Goal: Navigation & Orientation: Find specific page/section

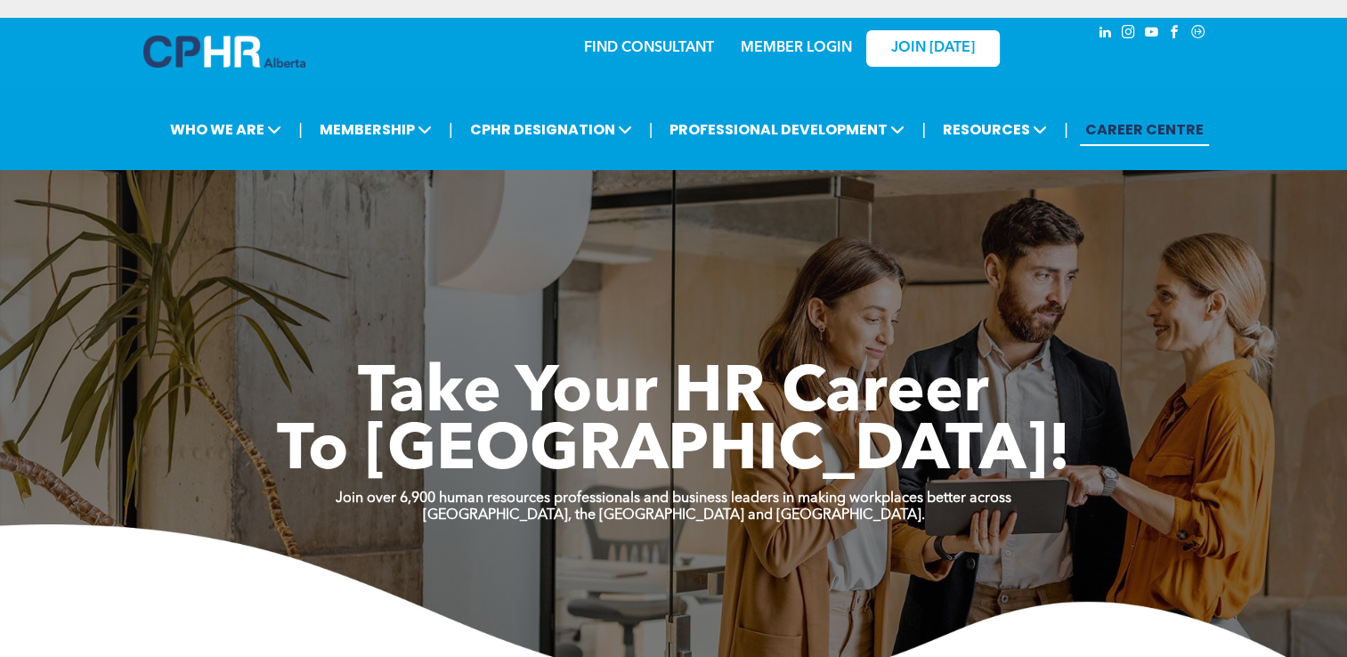
click at [822, 41] on link "MEMBER LOGIN" at bounding box center [796, 48] width 111 height 14
click at [779, 43] on link "MEMBER LOGIN" at bounding box center [796, 48] width 111 height 14
click at [929, 43] on span "JOIN [DATE]" at bounding box center [933, 48] width 84 height 17
click at [648, 43] on link "FIND CONSULTANT" at bounding box center [649, 48] width 130 height 14
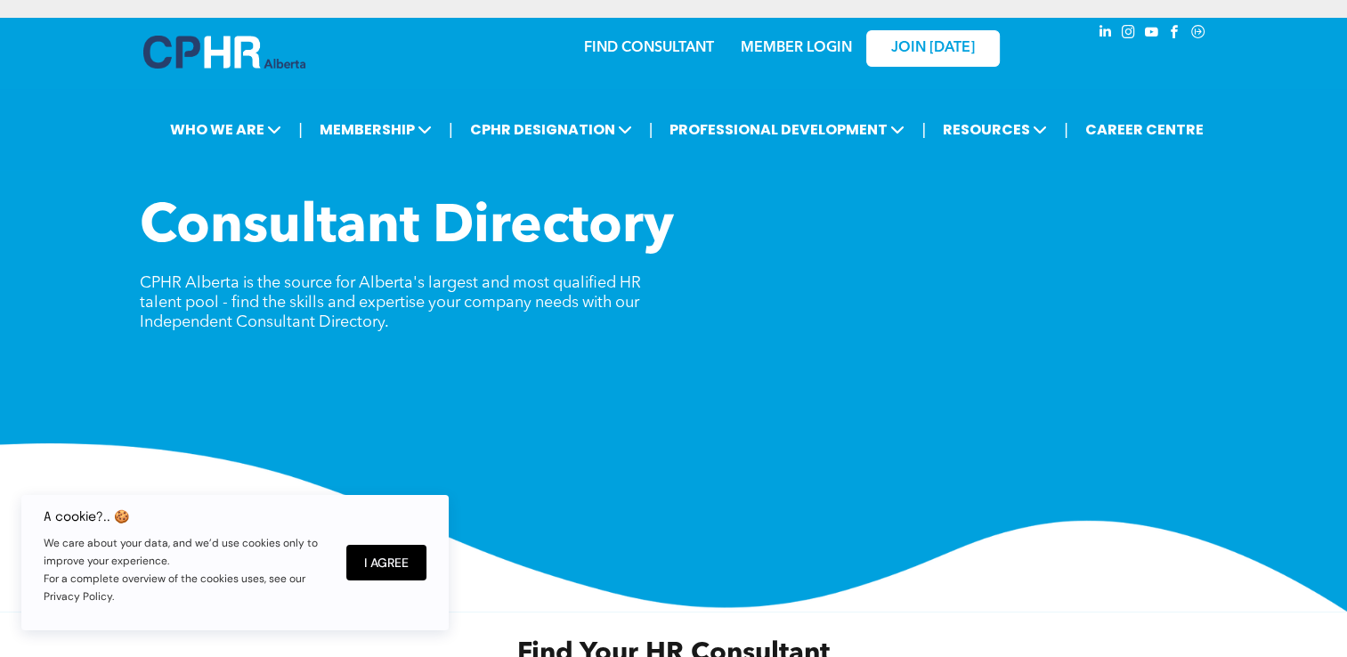
click at [809, 44] on link "MEMBER LOGIN" at bounding box center [796, 48] width 111 height 14
